Goal: Task Accomplishment & Management: Complete application form

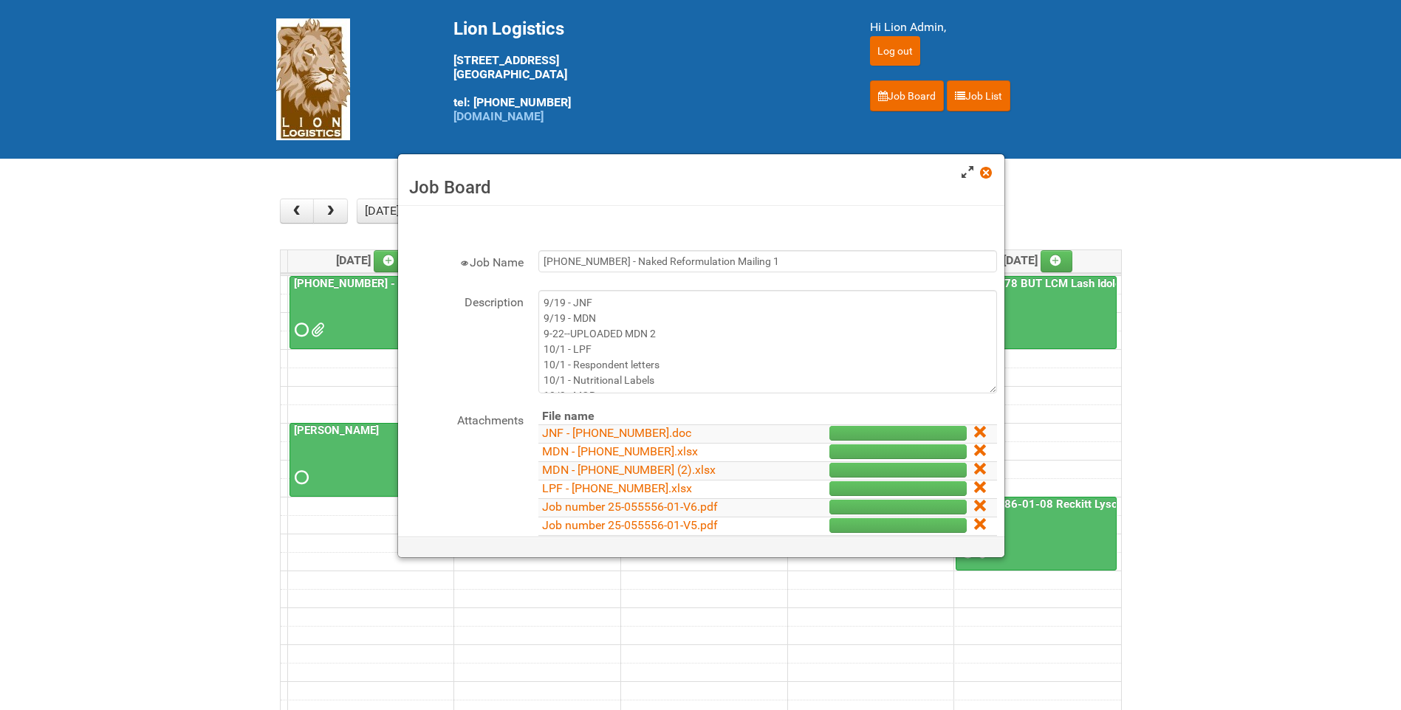
scroll to position [295, 0]
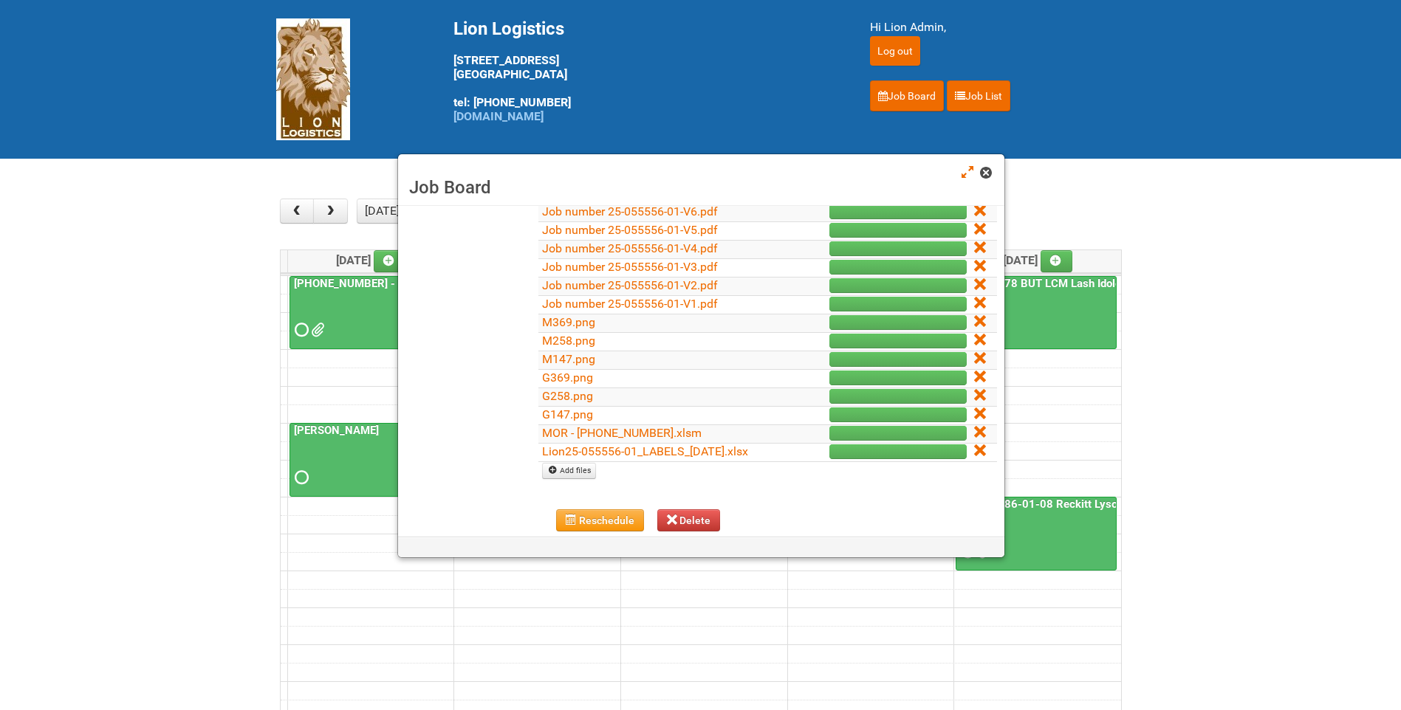
click at [985, 171] on span at bounding box center [985, 173] width 10 height 10
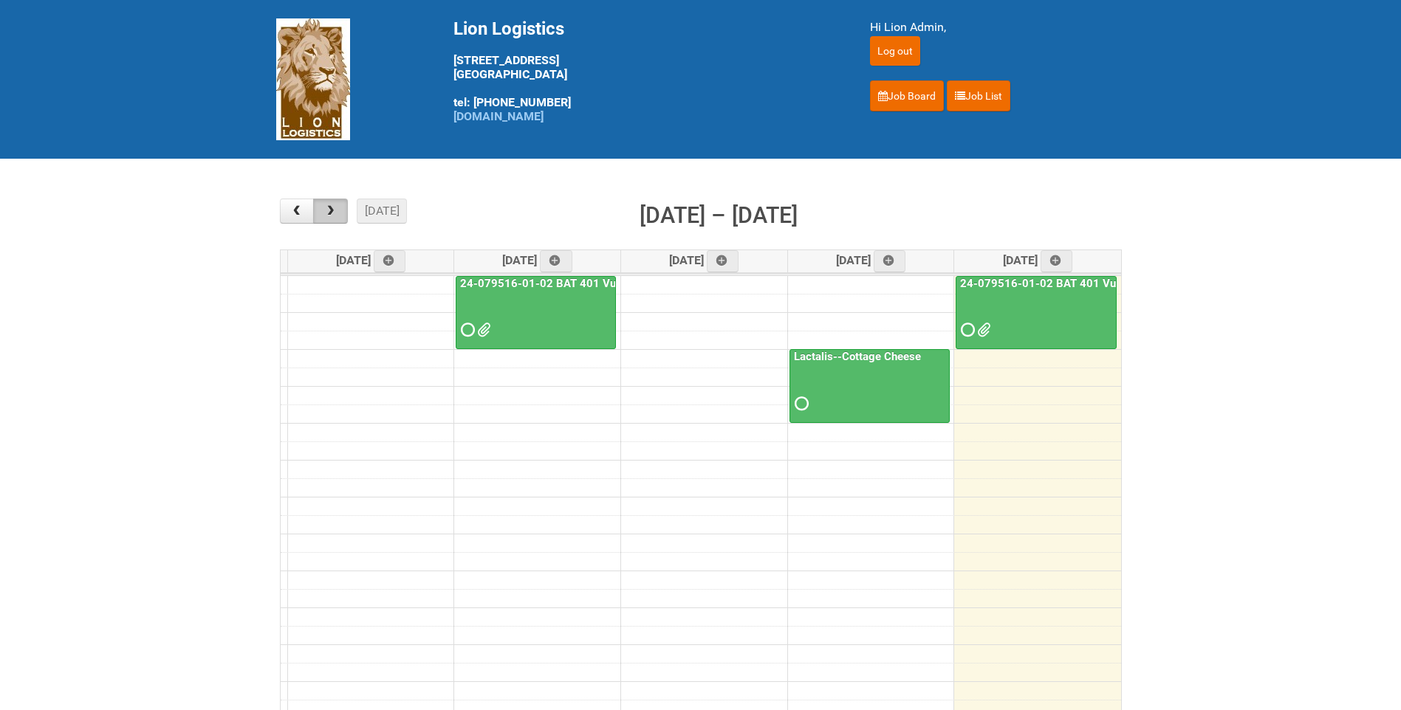
click at [321, 213] on button "button" at bounding box center [330, 211] width 35 height 25
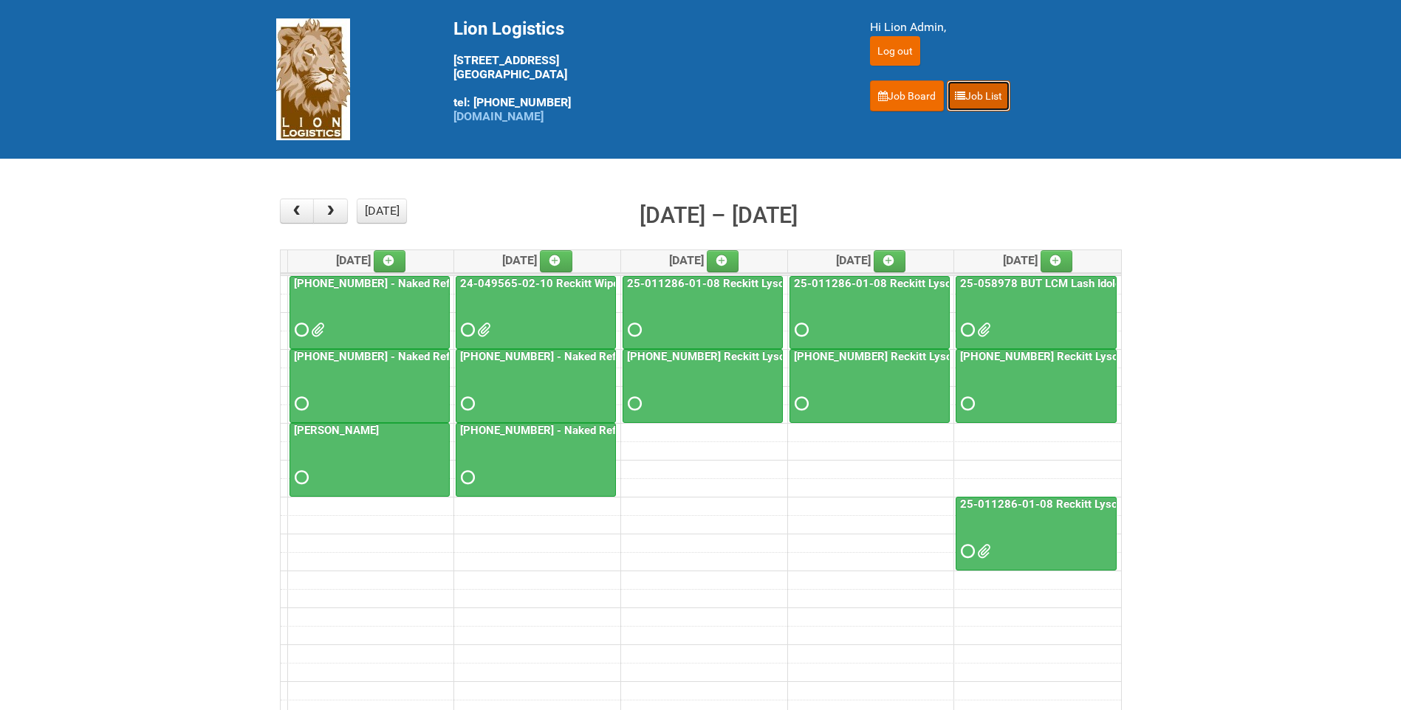
click at [963, 96] on icon at bounding box center [960, 96] width 10 height 10
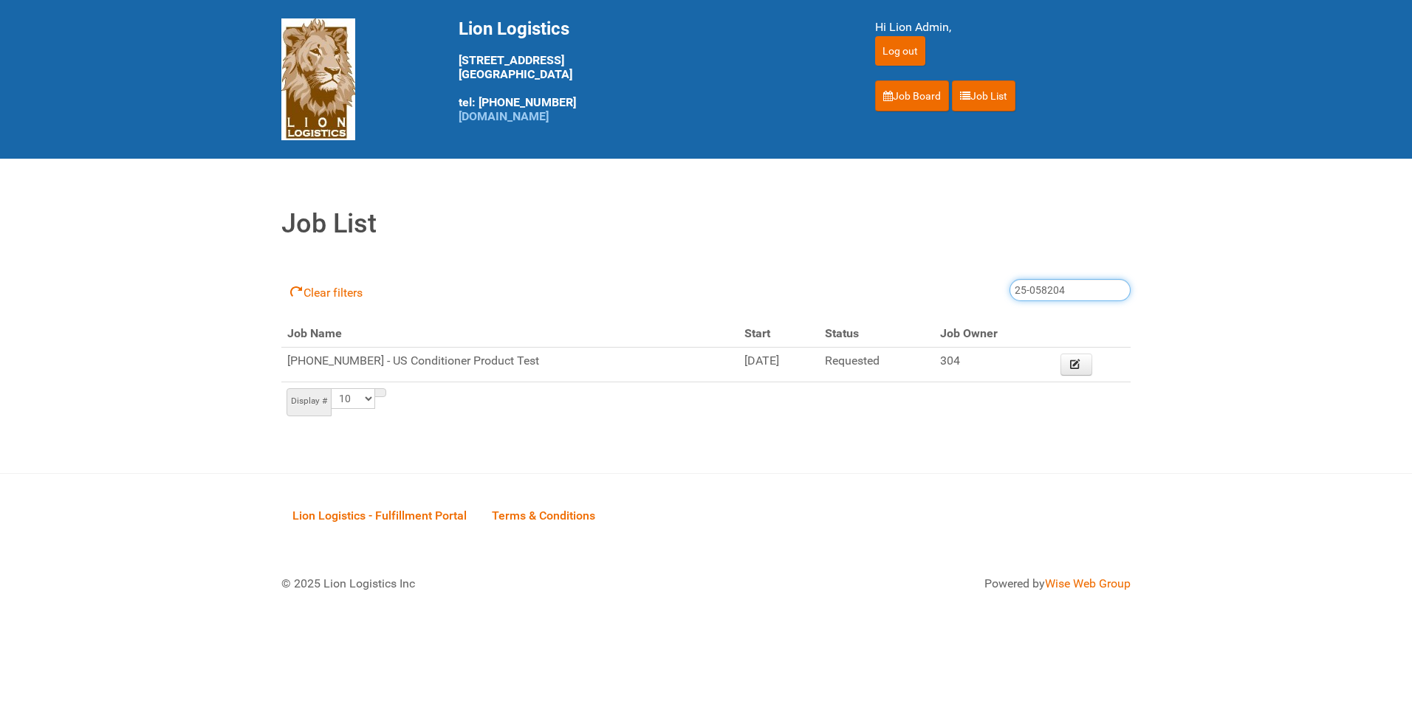
drag, startPoint x: 1063, startPoint y: 286, endPoint x: 836, endPoint y: 295, distance: 227.6
click at [833, 295] on div "Clear filters 25-058204" at bounding box center [705, 290] width 849 height 59
type input "25-011286-01-08"
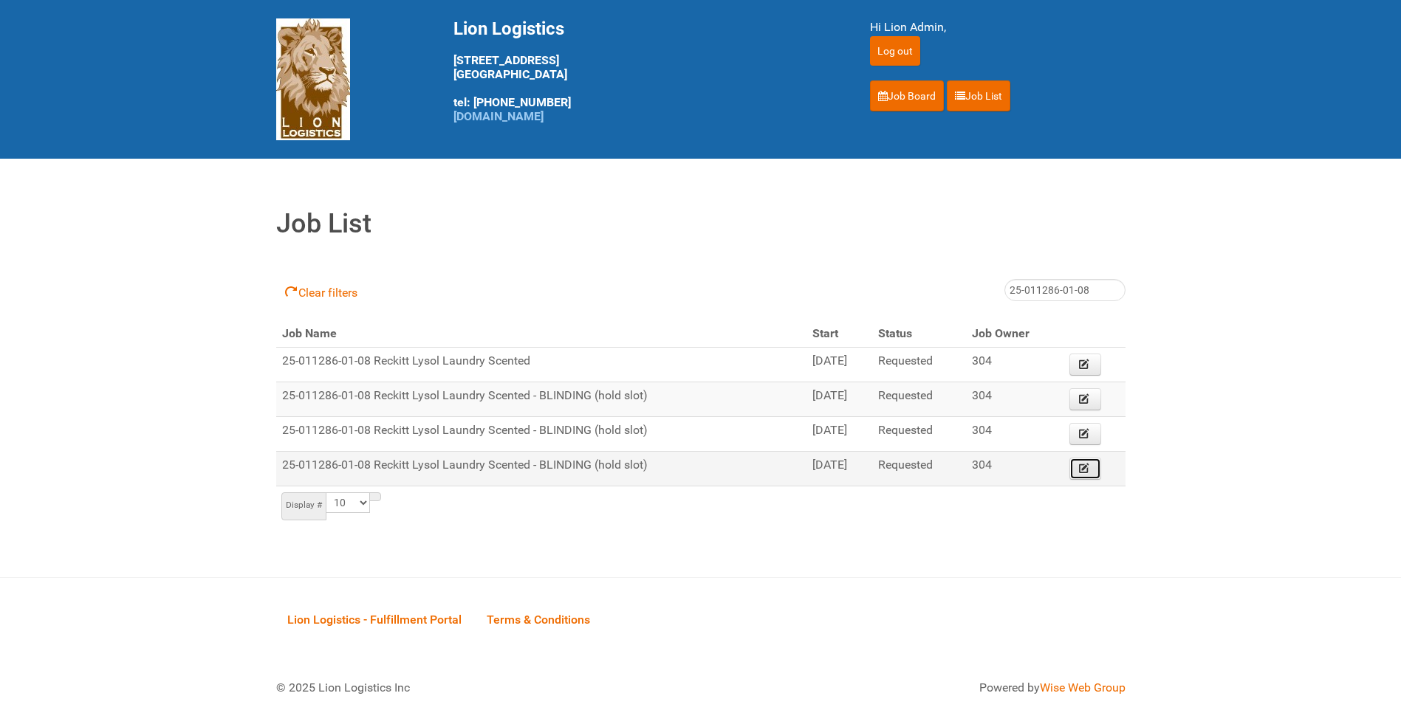
click at [1093, 476] on link "Edit" at bounding box center [1085, 469] width 32 height 22
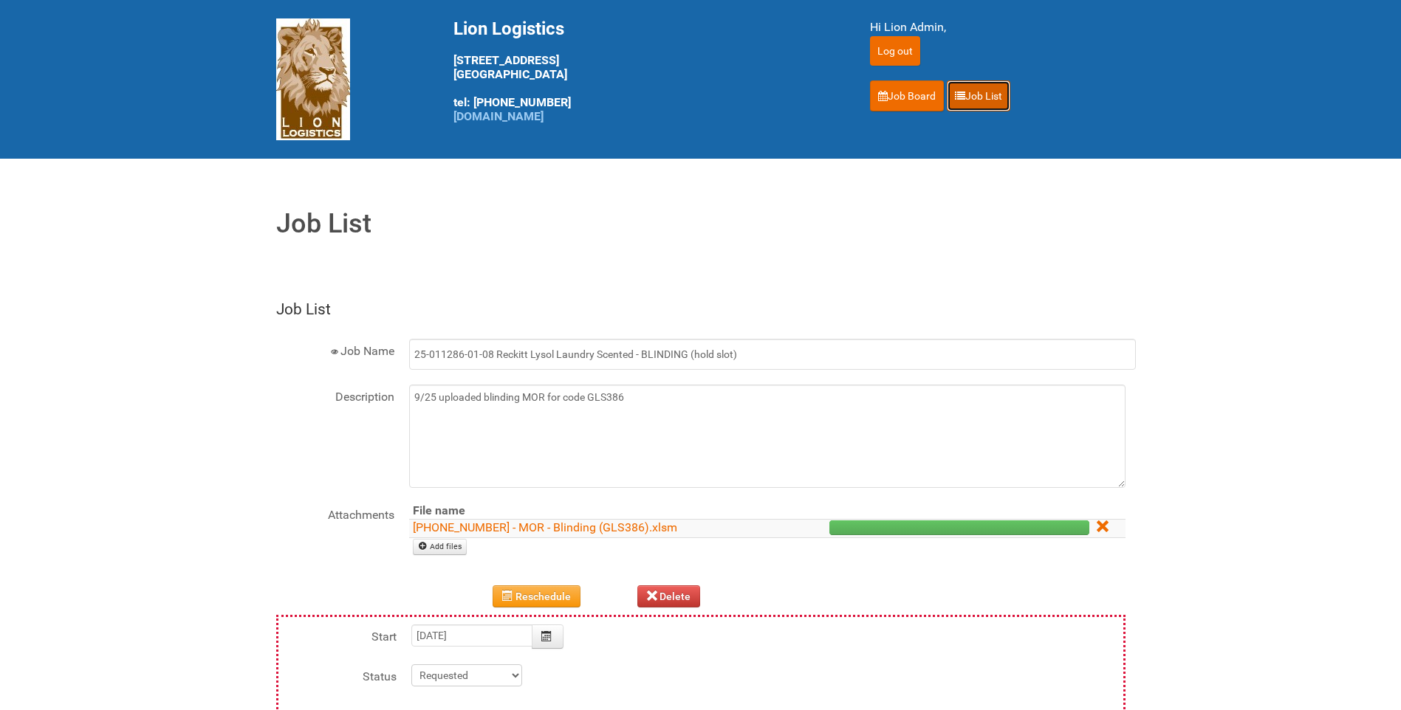
click at [992, 106] on link "Job List" at bounding box center [979, 95] width 64 height 31
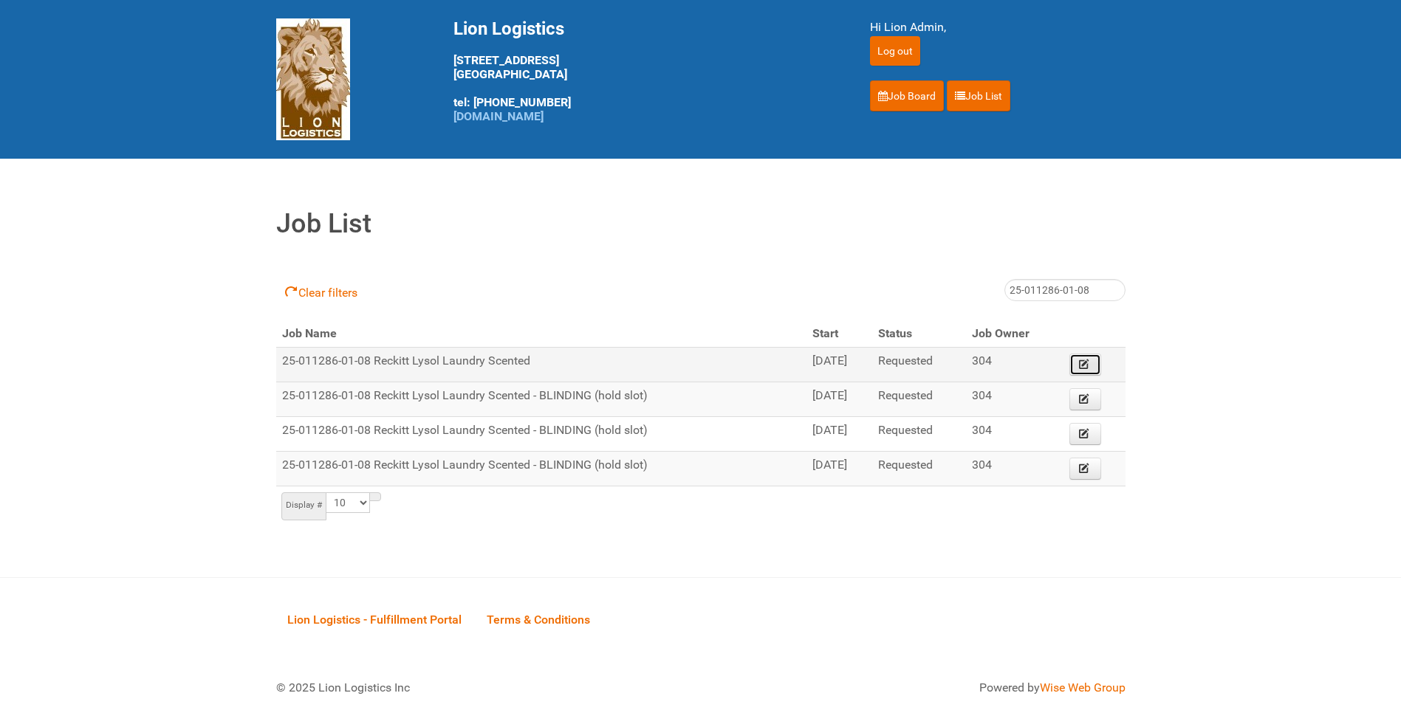
click at [1094, 363] on link "Edit" at bounding box center [1085, 365] width 32 height 22
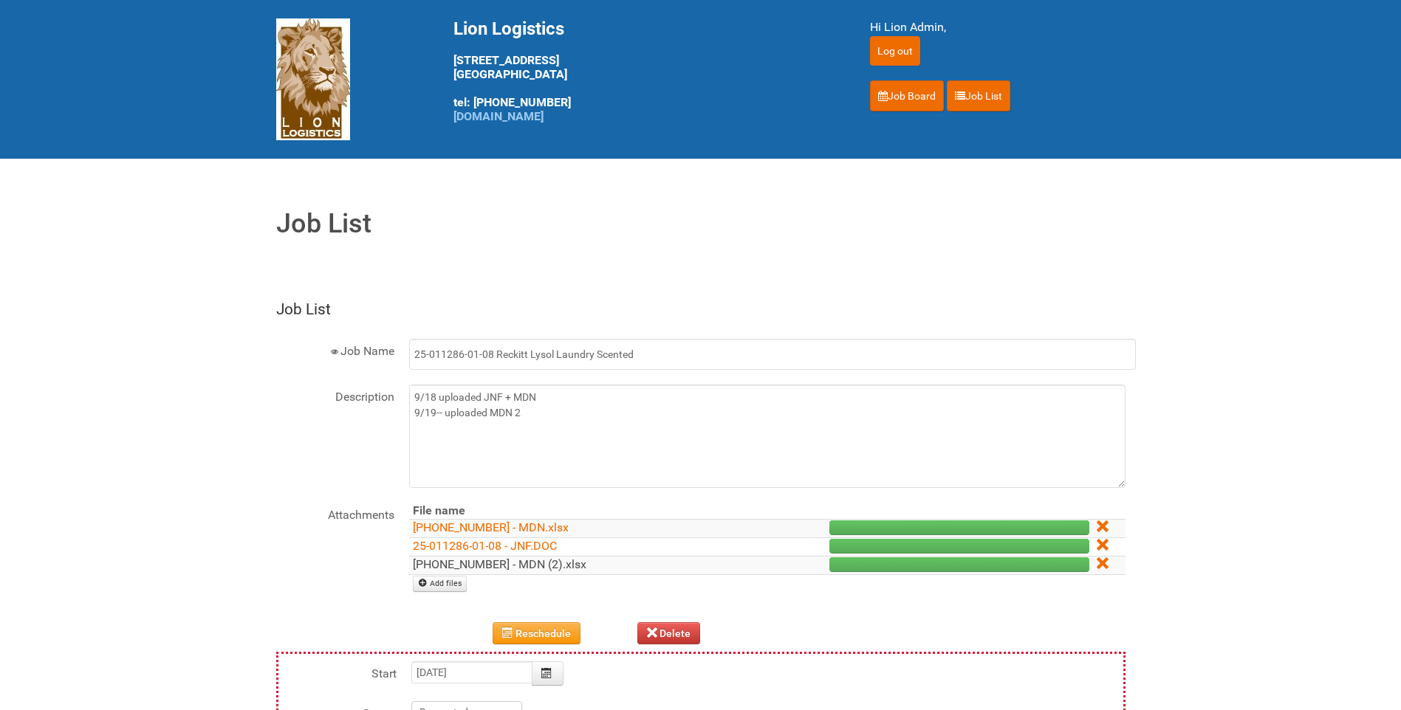
click at [494, 570] on link "[PHONE_NUMBER] - MDN (2).xlsx" at bounding box center [500, 564] width 174 height 14
click at [430, 585] on link "Add files" at bounding box center [440, 584] width 55 height 16
type input "C:\fakepath\[PHONE_NUMBER] - MDN (3).xlsx"
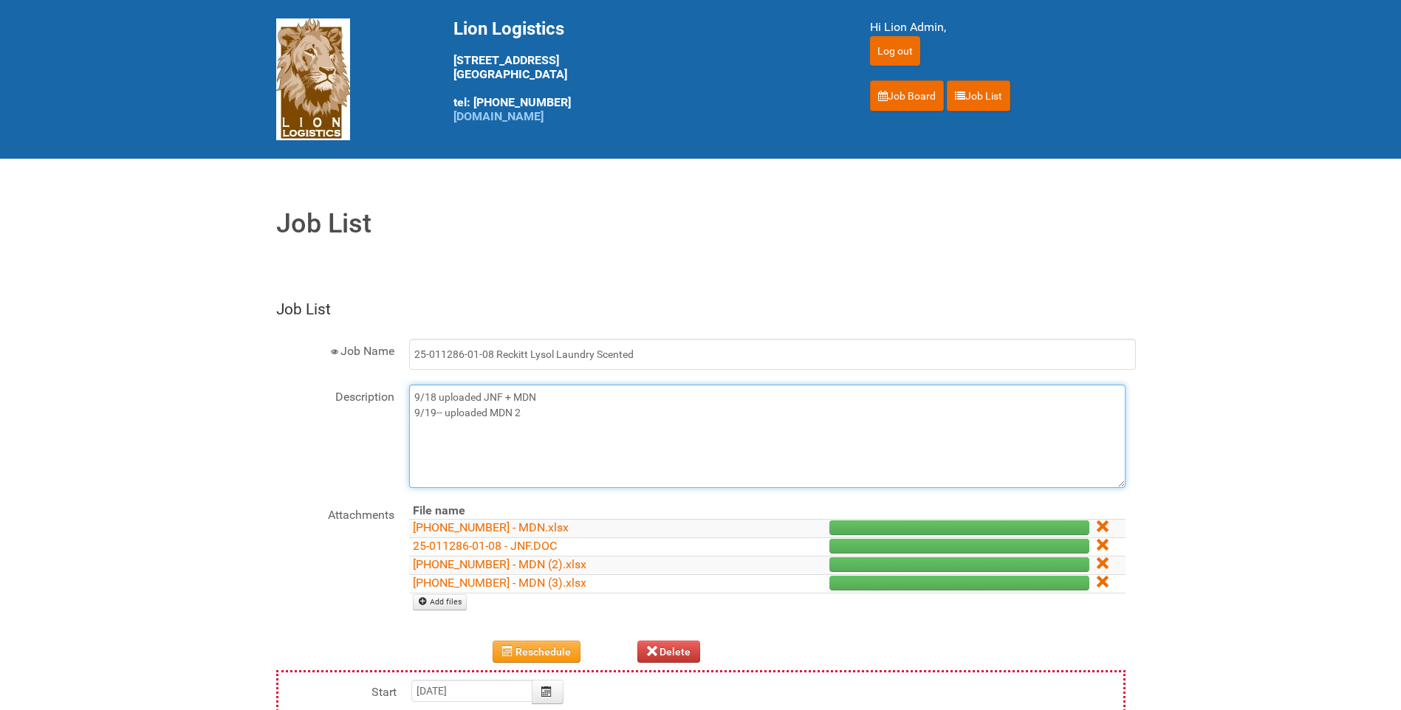
click at [556, 430] on textarea "9/18 uploaded JNF + MDN 9/19-- uploaded MDN 2" at bounding box center [767, 436] width 716 height 103
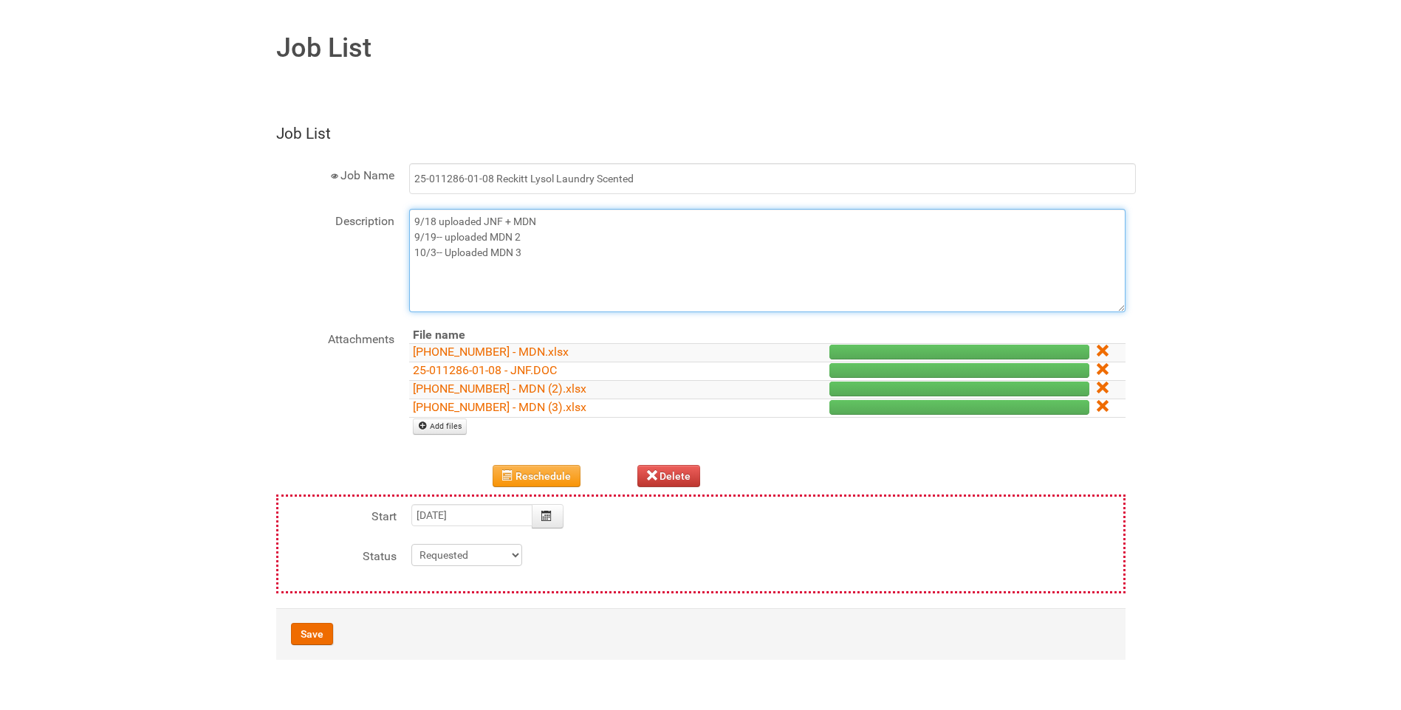
scroll to position [295, 0]
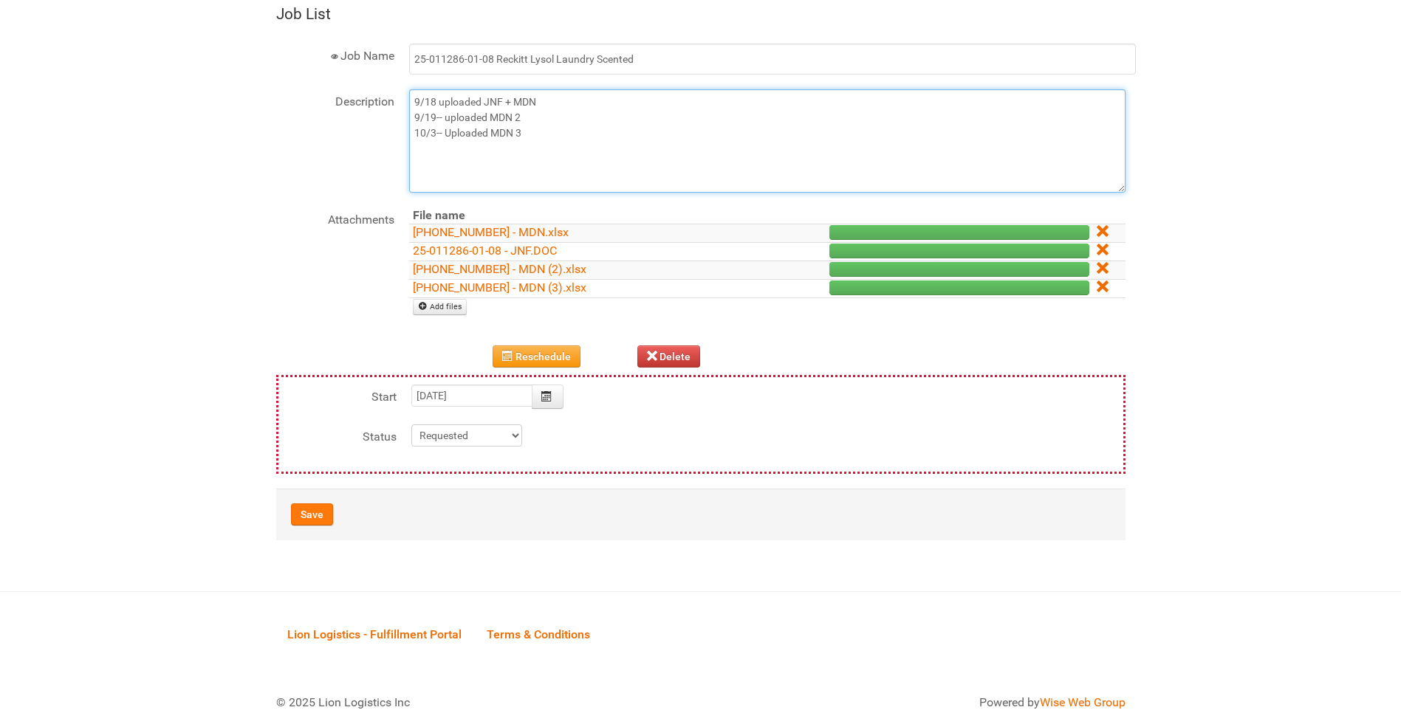
type textarea "9/18 uploaded JNF + MDN 9/19-- uploaded MDN 2 10/3-- Uploaded MDN 3"
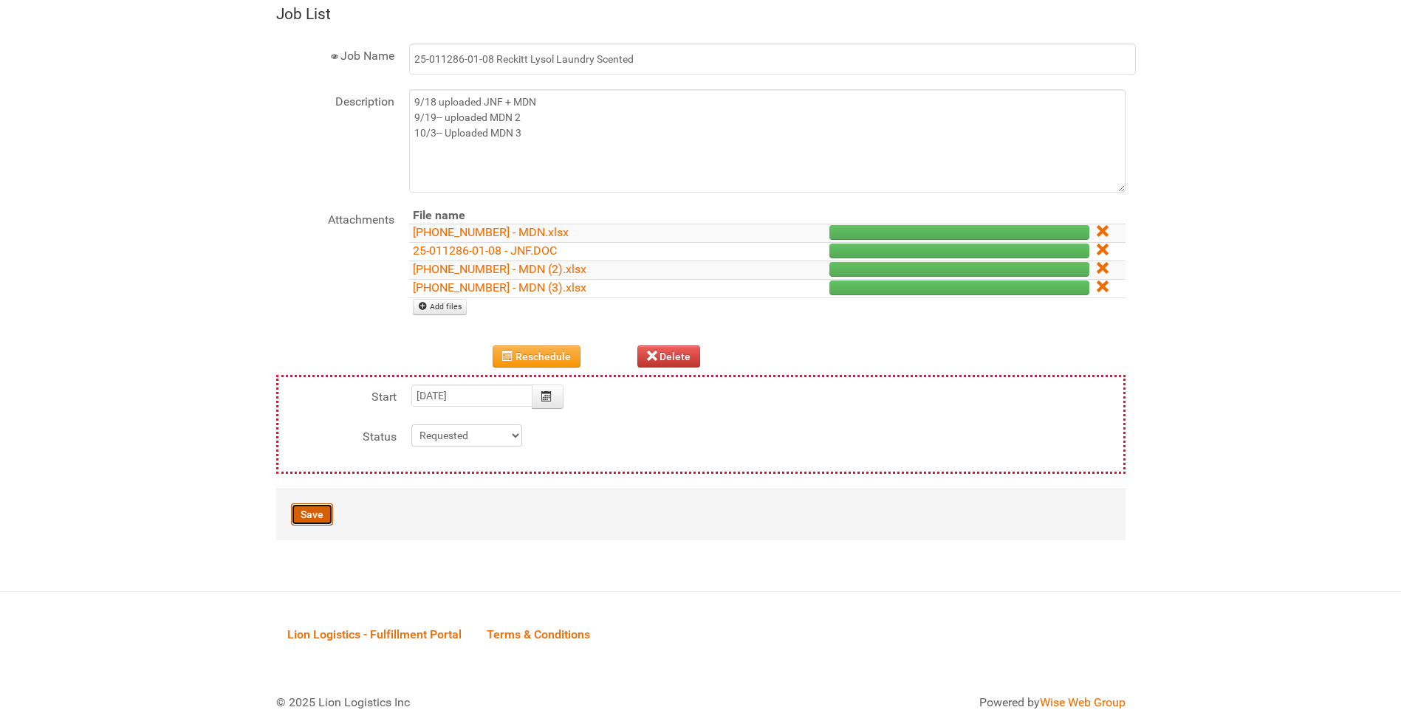
click at [321, 515] on button "Save" at bounding box center [312, 515] width 42 height 22
type input "2025-10-10 15:00:00"
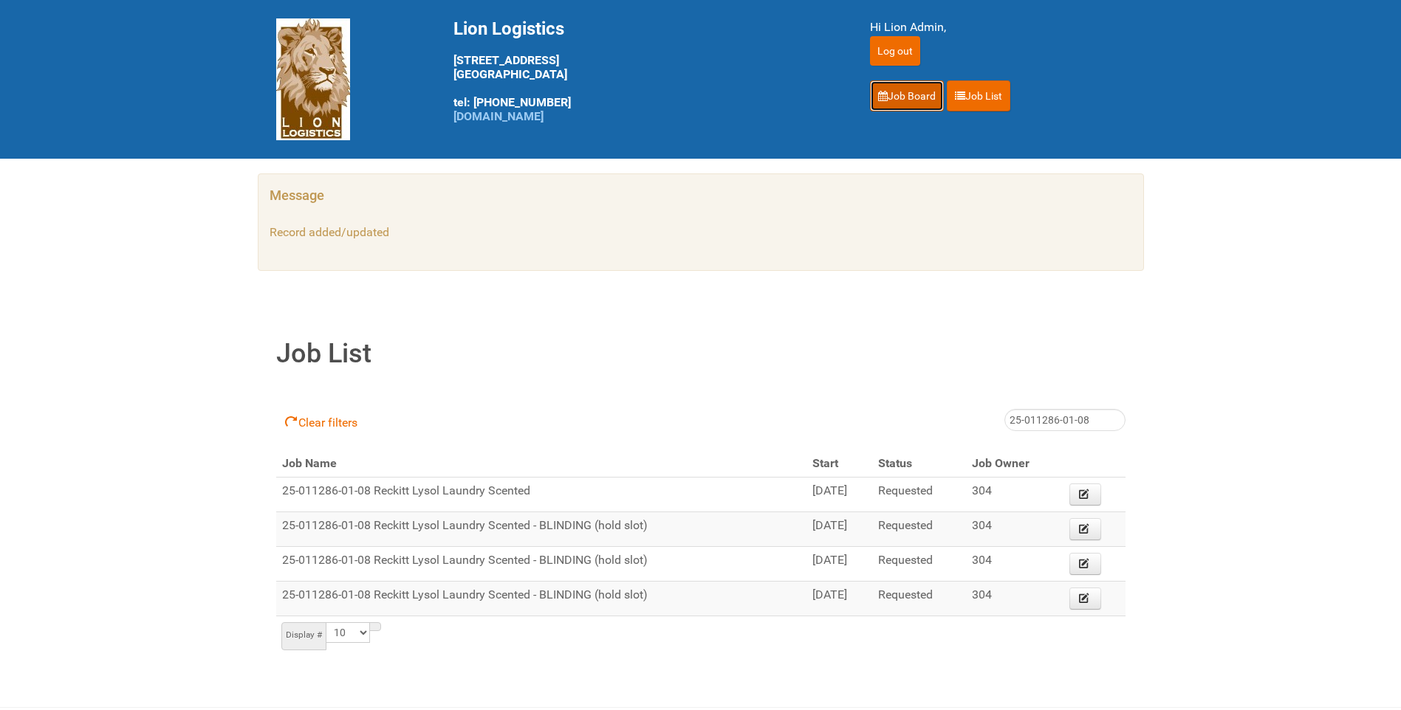
click at [913, 103] on link "Job Board" at bounding box center [907, 95] width 74 height 31
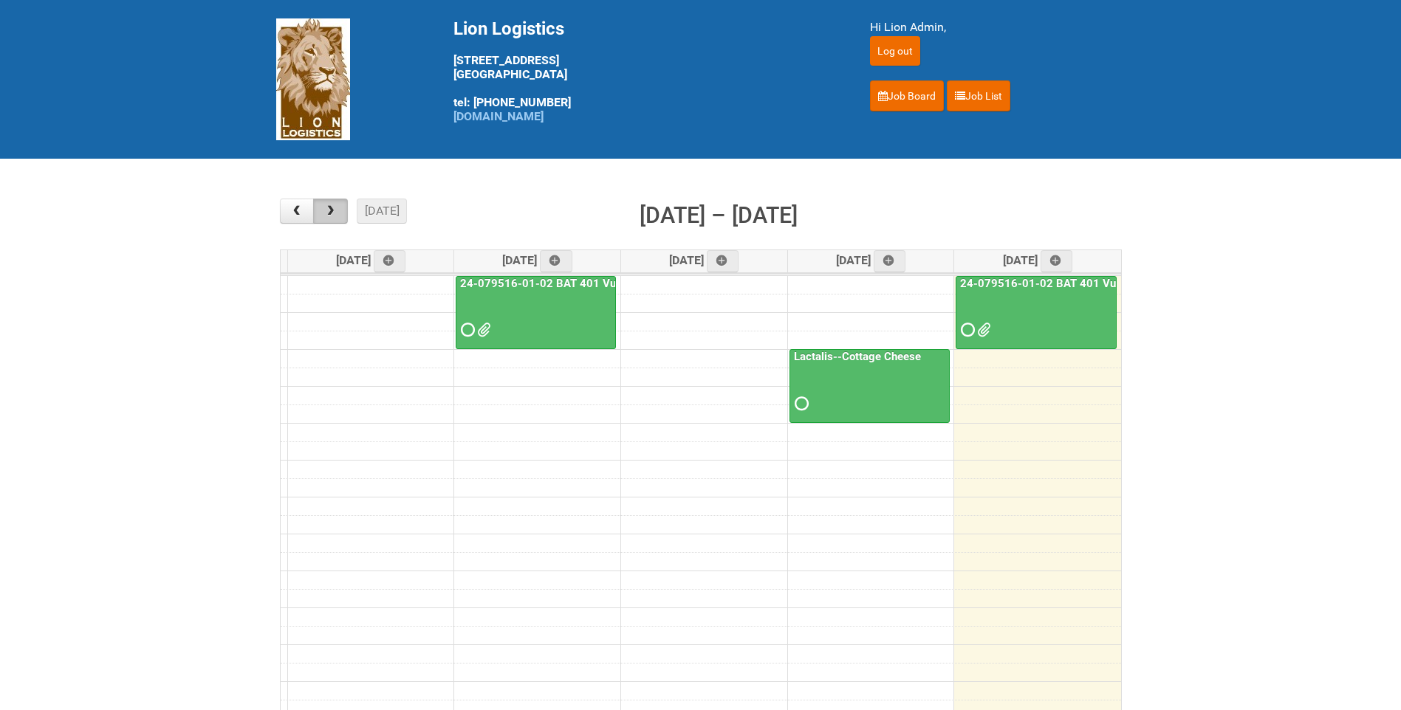
click at [332, 209] on span "button" at bounding box center [330, 211] width 14 height 12
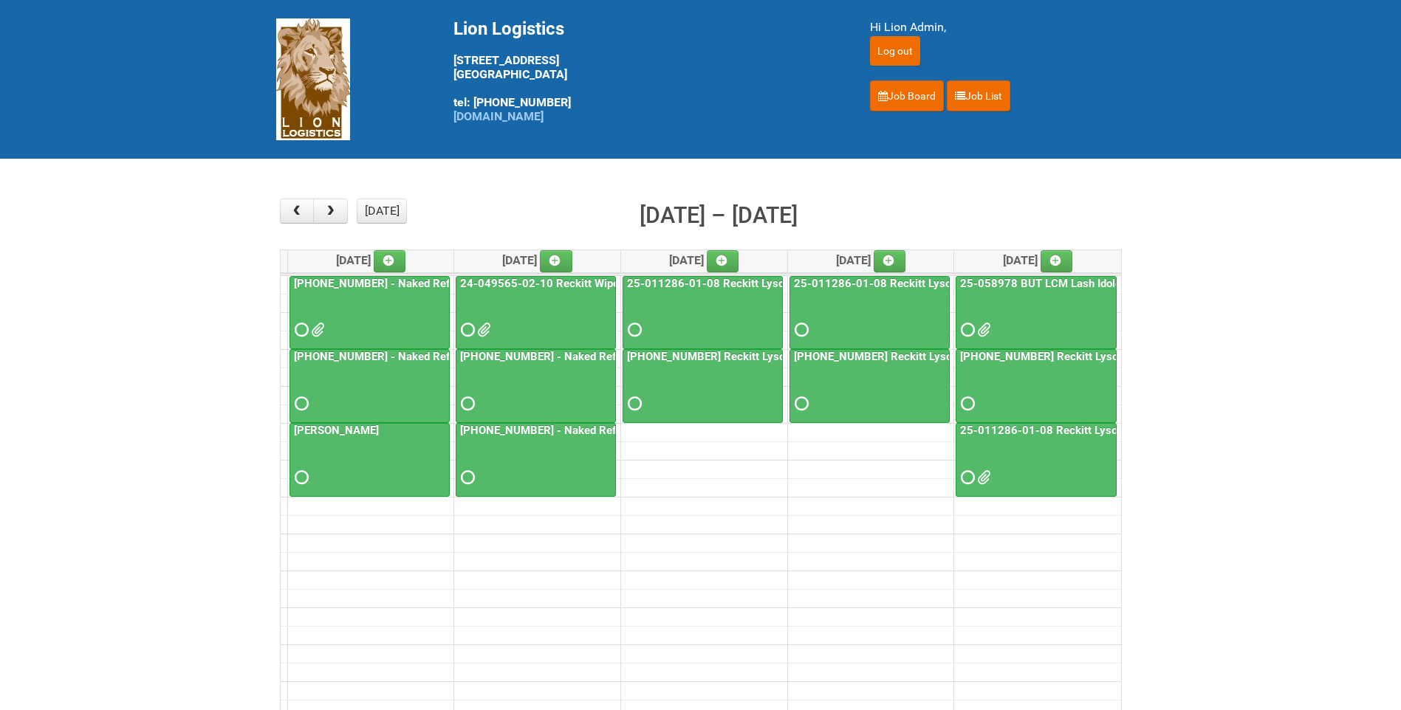
click at [818, 321] on div at bounding box center [869, 317] width 157 height 48
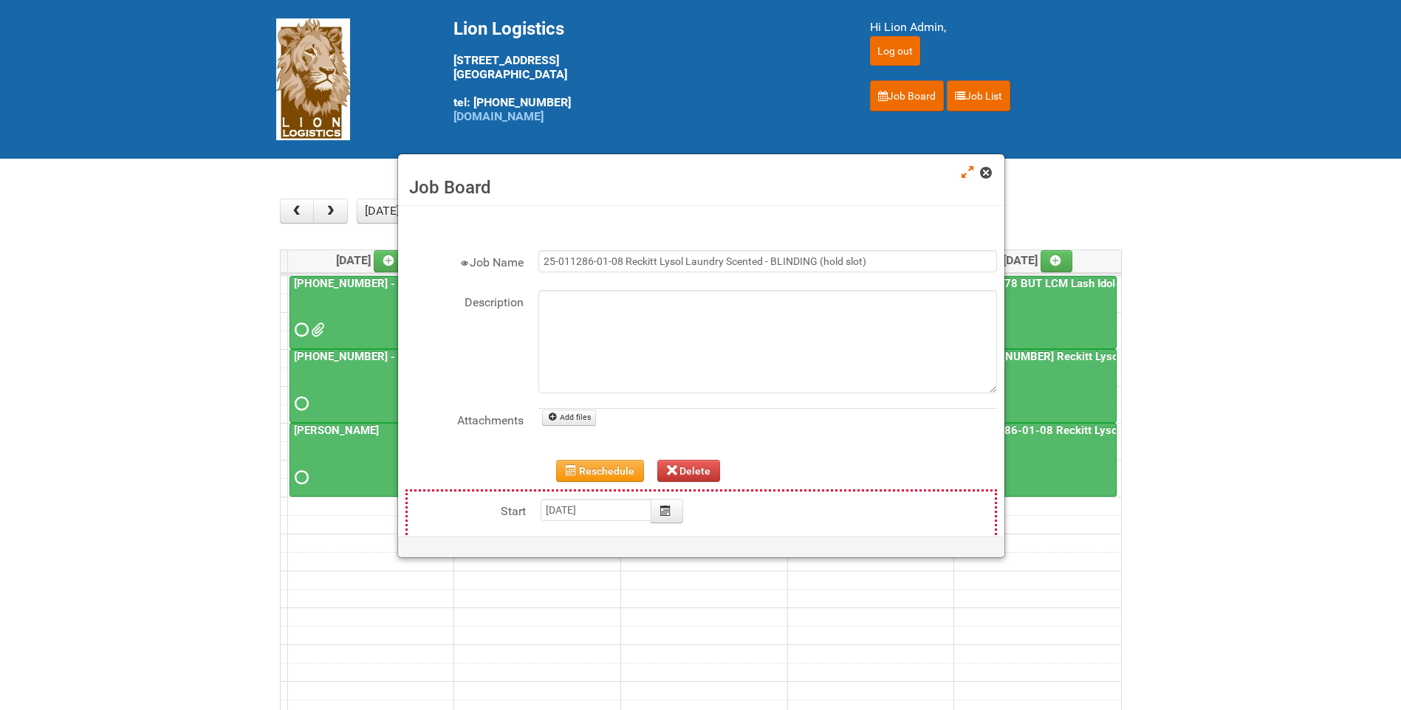
click at [991, 179] on link at bounding box center [986, 174] width 13 height 18
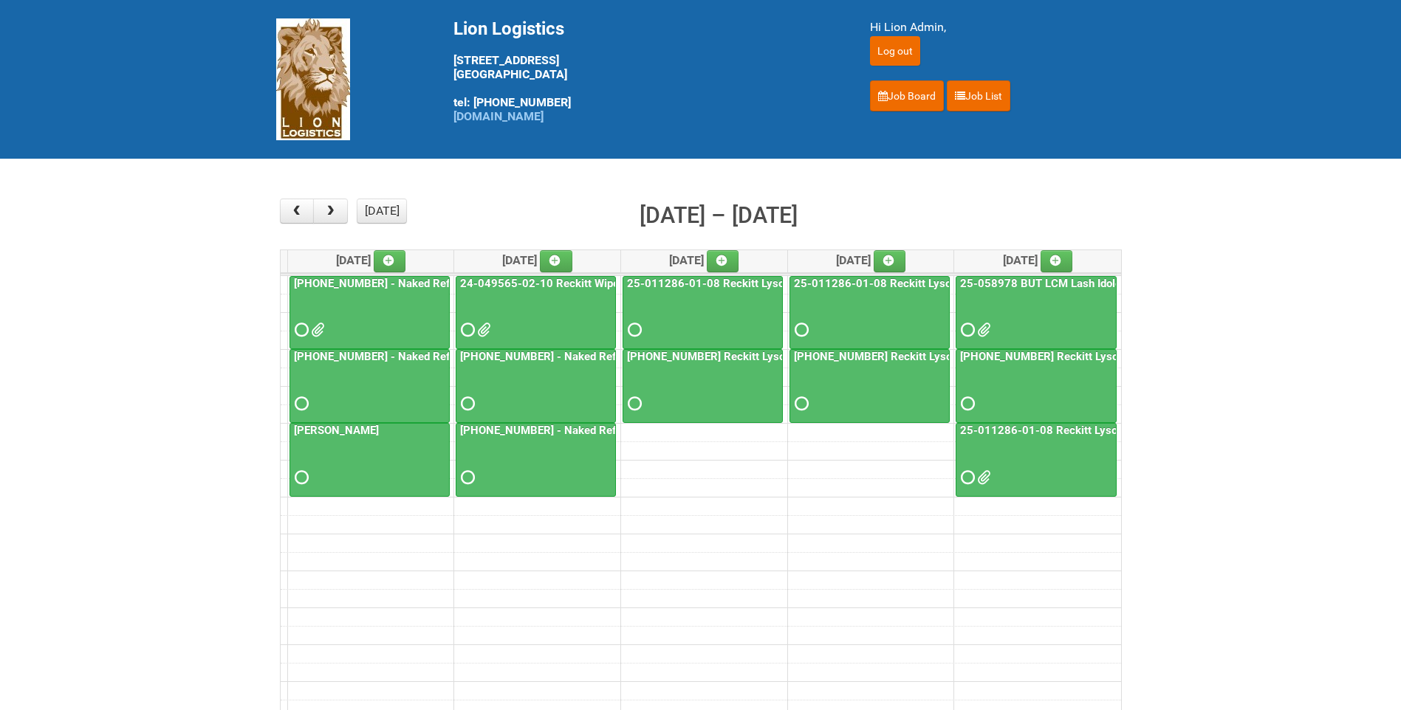
click at [380, 215] on button "[DATE]" at bounding box center [382, 211] width 50 height 25
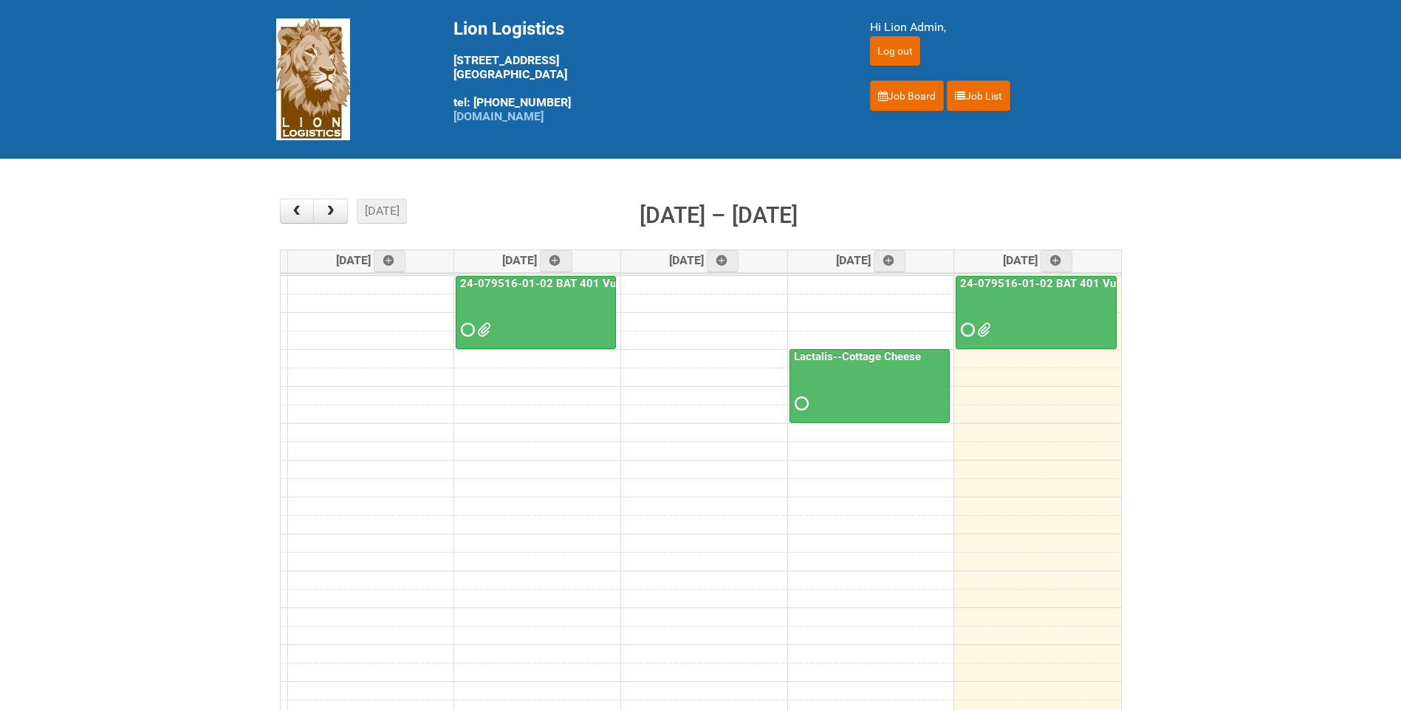
click at [1003, 290] on div "24-079516-01-02 BAT 401 Vuse Box RCT" at bounding box center [1035, 309] width 159 height 64
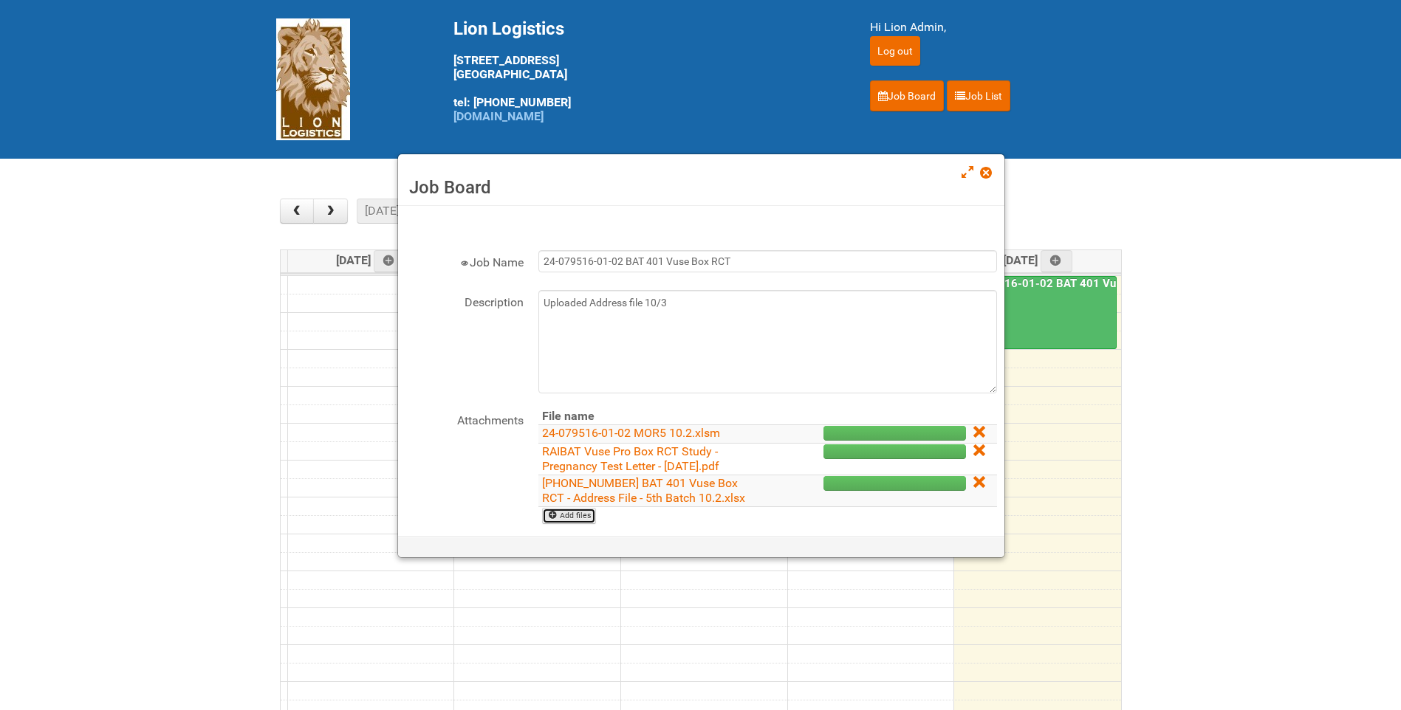
click at [586, 518] on link "Add files" at bounding box center [569, 516] width 54 height 16
type input "C:\fakepath\GROUP 1000.jpg"
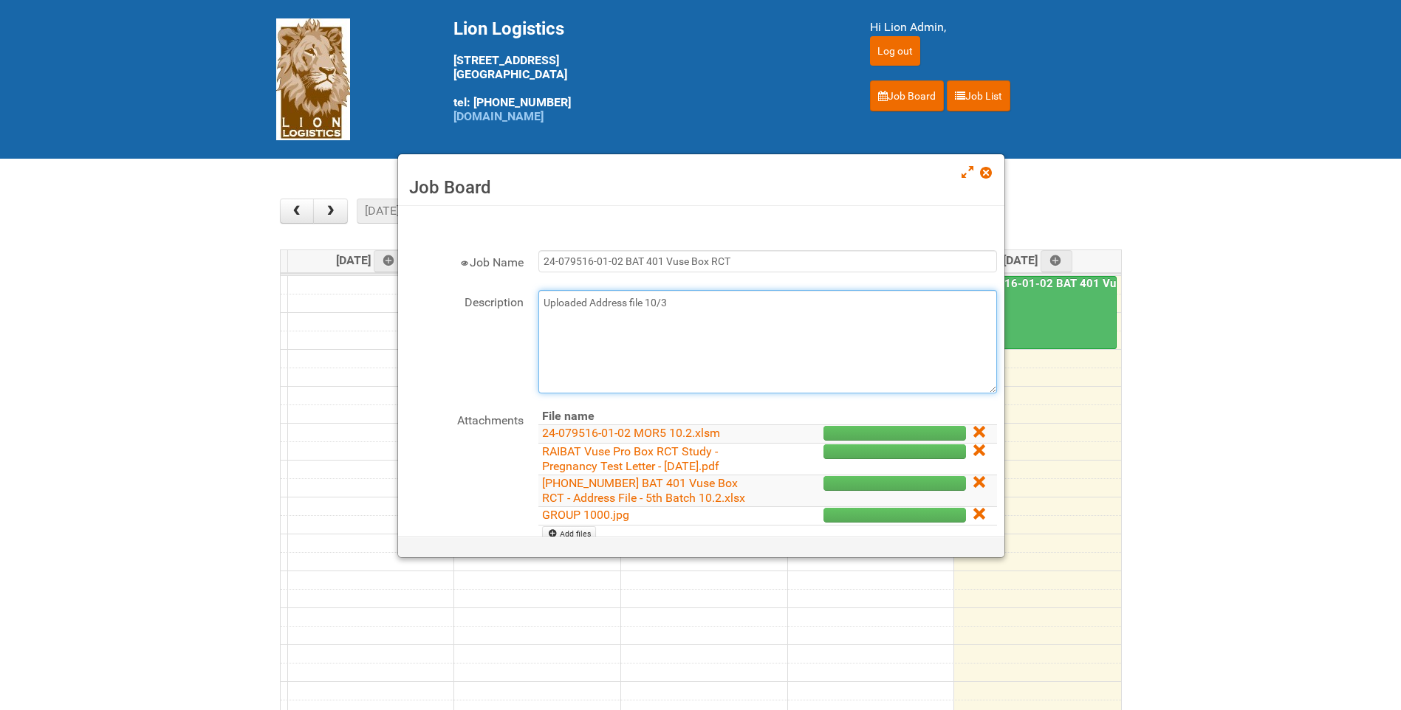
click at [692, 319] on textarea "Uploaded Address file 10/3" at bounding box center [767, 341] width 459 height 103
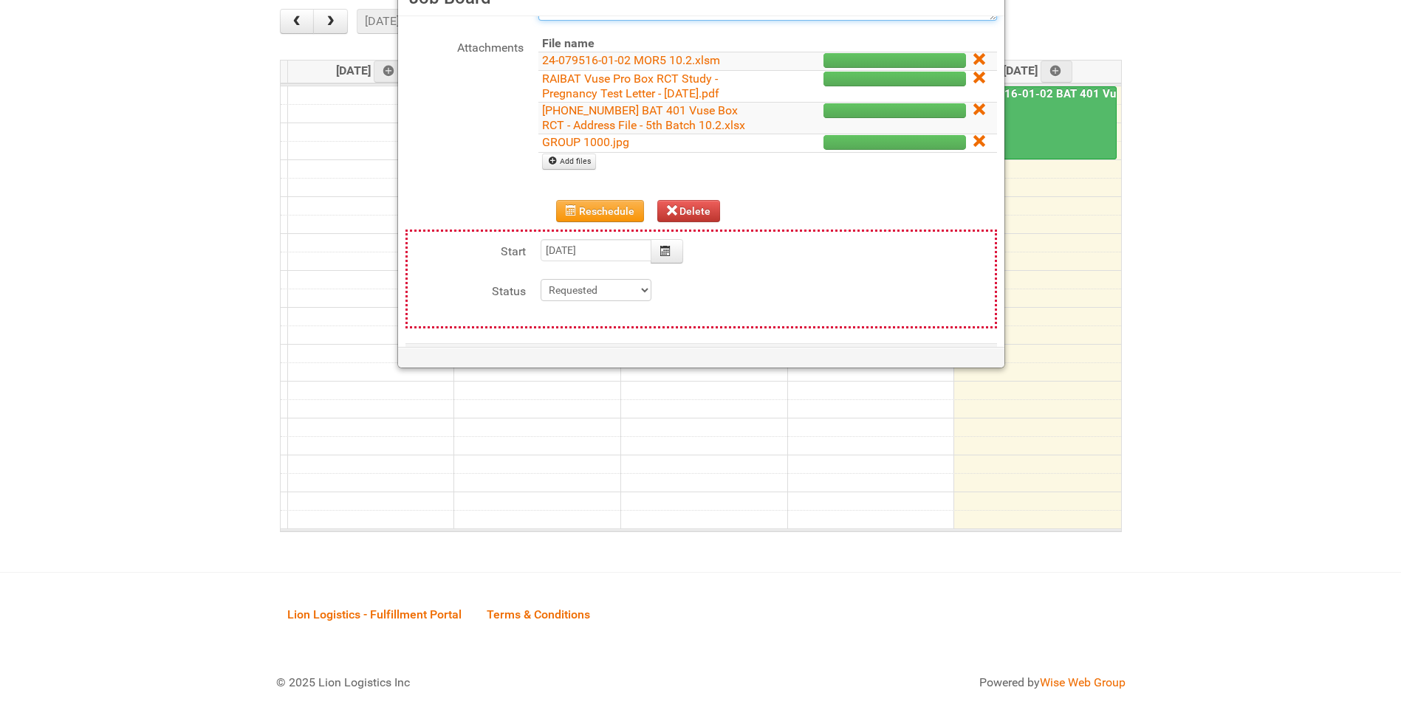
scroll to position [222, 0]
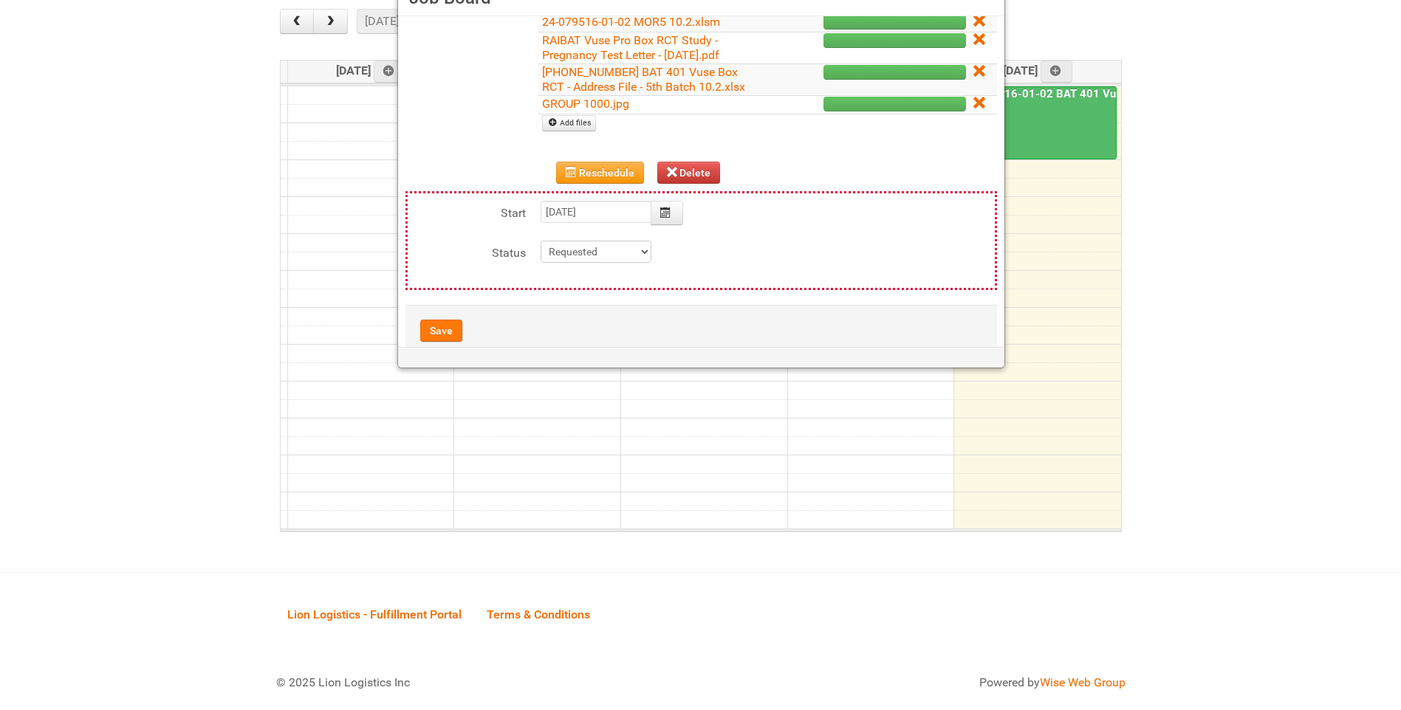
type textarea "Uploaded Address file 10/3 10/3- Uploaded photo approval"
click at [446, 327] on button "Save" at bounding box center [441, 331] width 42 height 22
type input "[DATE] 09:00:00"
